Goal: Information Seeking & Learning: Learn about a topic

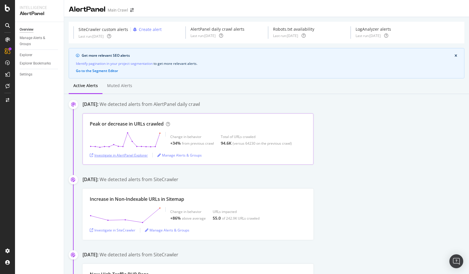
click at [142, 155] on div "Investigate in AlertPanel Explorer" at bounding box center [119, 155] width 58 height 5
click at [350, 105] on div "August 18th 2025: We detected alerts from AlertPanel daily crawl" at bounding box center [276, 105] width 387 height 8
click at [27, 54] on div "Overview" at bounding box center [29, 55] width 16 height 6
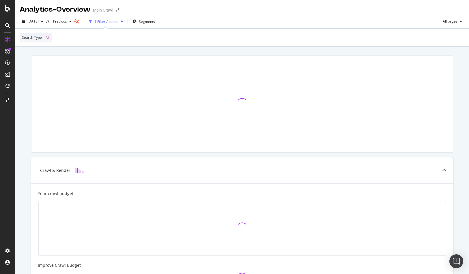
click at [135, 49] on div "Crawl & Render Your crawl budget Improve Crawl Budget Index Rank Convert" at bounding box center [242, 228] width 454 height 363
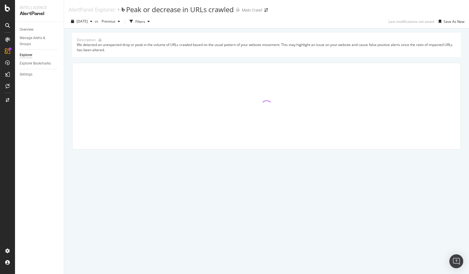
click at [334, 19] on div "2025 Aug. 18th vs Previous Filters Last modifications not saved Save As New" at bounding box center [266, 23] width 405 height 12
